Goal: Information Seeking & Learning: Check status

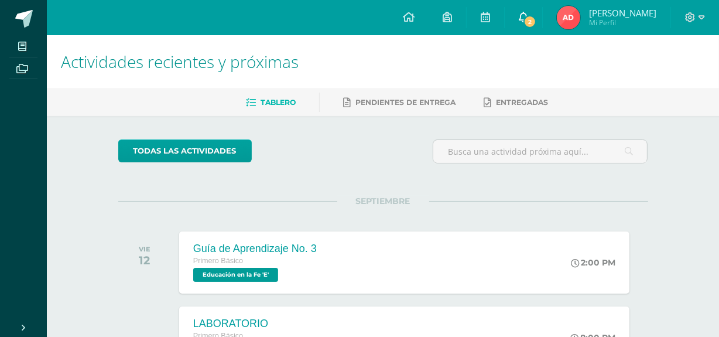
click at [528, 23] on span at bounding box center [523, 17] width 9 height 13
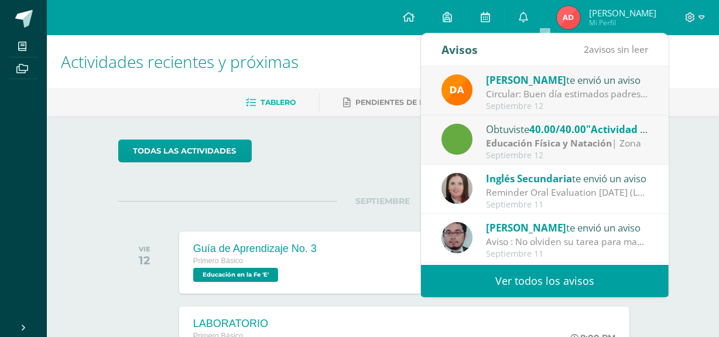
click at [533, 278] on link "Ver todos los avisos" at bounding box center [545, 281] width 248 height 32
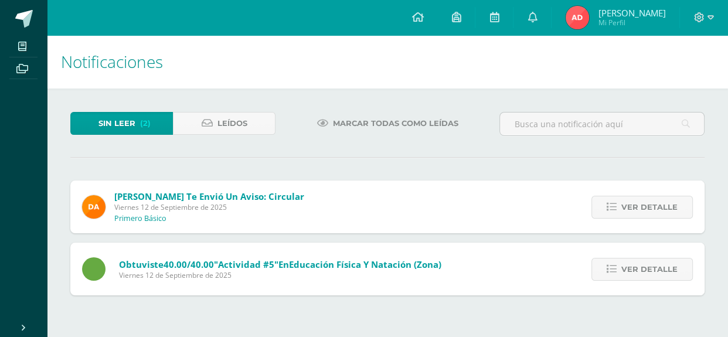
click at [644, 255] on div "Ver detalle" at bounding box center [639, 269] width 131 height 53
click at [643, 273] on span "Ver detalle" at bounding box center [649, 269] width 56 height 22
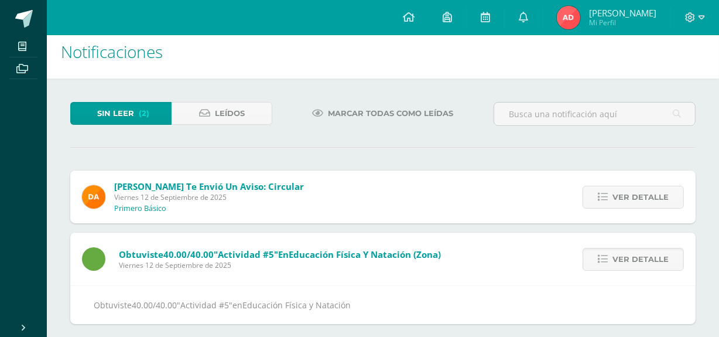
scroll to position [20, 0]
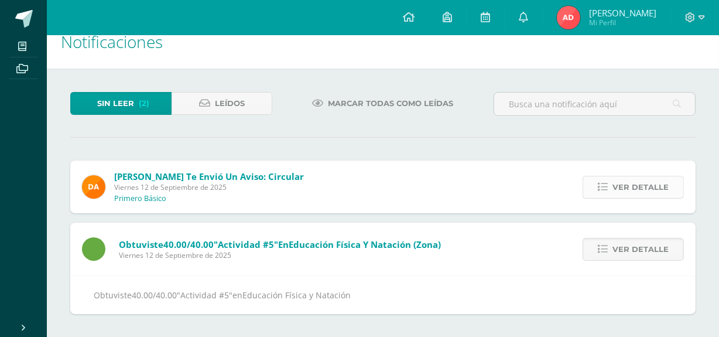
click at [640, 192] on span "Ver detalle" at bounding box center [641, 187] width 56 height 22
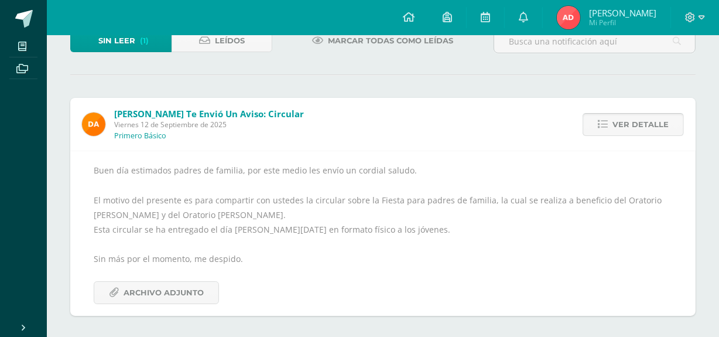
scroll to position [84, 0]
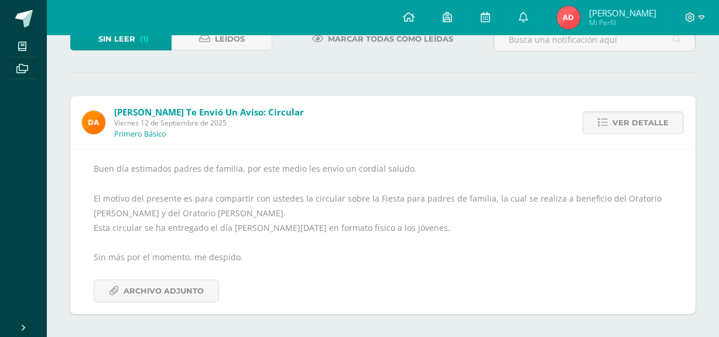
drag, startPoint x: 656, startPoint y: 130, endPoint x: 656, endPoint y: 139, distance: 8.8
click at [656, 131] on span "Ver detalle" at bounding box center [641, 123] width 56 height 22
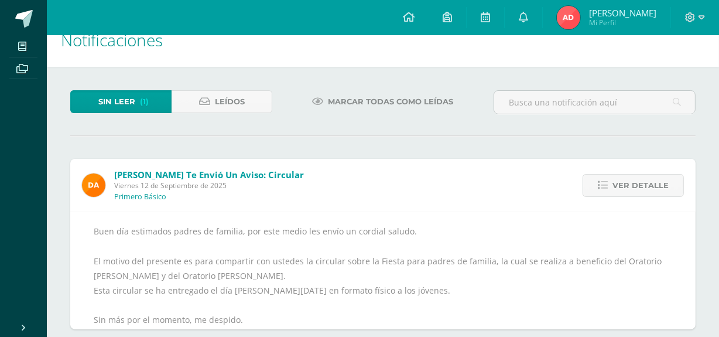
scroll to position [0, 0]
